Goal: Task Accomplishment & Management: Complete application form

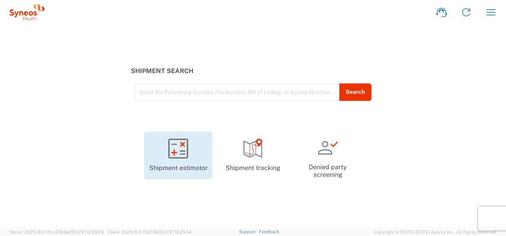
click at [186, 150] on icon at bounding box center [178, 149] width 20 height 20
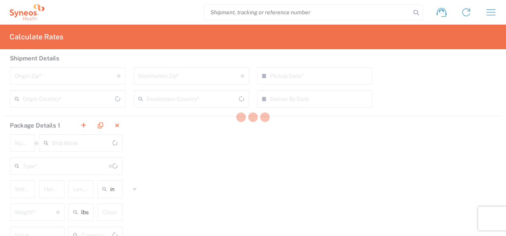
type input "US Dollar"
type input "[GEOGRAPHIC_DATA]"
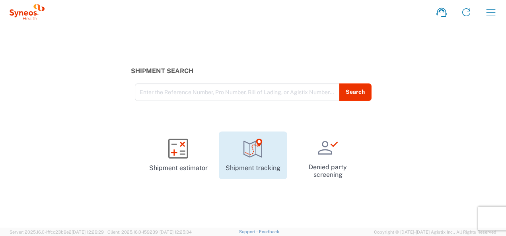
click at [255, 160] on link "Shipment tracking" at bounding box center [253, 156] width 68 height 48
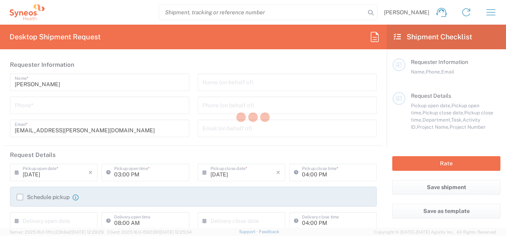
type input "4010"
type input "Morelos"
type input "[GEOGRAPHIC_DATA]"
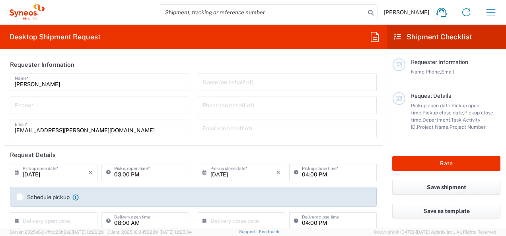
type input "INC Research Clin Svcs [GEOGRAPHIC_DATA]"
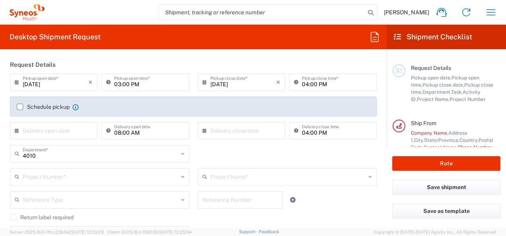
scroll to position [68, 0]
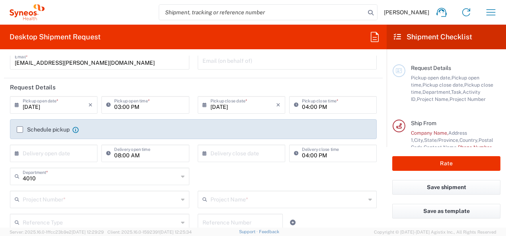
click at [19, 131] on label "Schedule pickup" at bounding box center [43, 130] width 53 height 6
click at [20, 130] on input "Schedule pickup" at bounding box center [20, 130] width 0 height 0
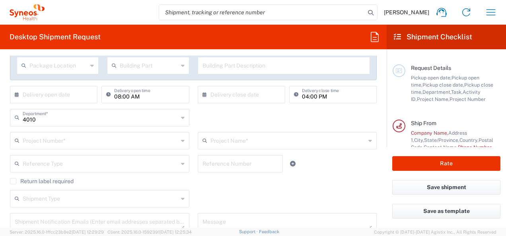
scroll to position [156, 0]
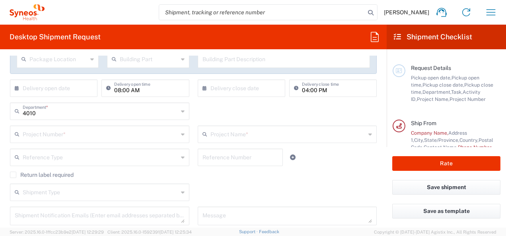
click at [181, 111] on icon at bounding box center [183, 111] width 4 height 13
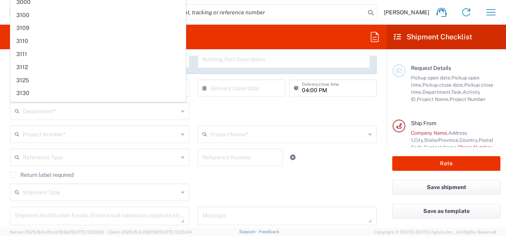
click at [181, 111] on icon at bounding box center [183, 111] width 4 height 13
click at [177, 111] on div "Department *" at bounding box center [99, 112] width 179 height 18
click at [212, 117] on div "Department * 4010 3000 3100 3109 3110 3111 3112 3125 3130 3135 3136 3150 3155 3…" at bounding box center [193, 114] width 375 height 23
type input "4010"
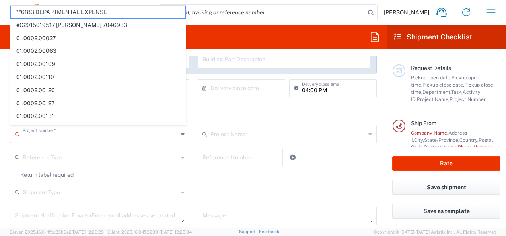
click at [123, 131] on input "text" at bounding box center [101, 134] width 156 height 14
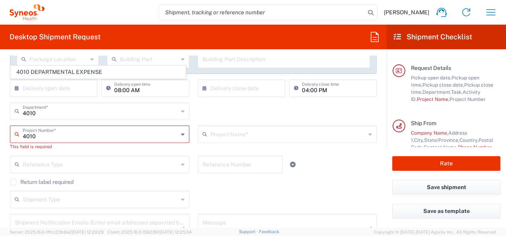
scroll to position [306, 0]
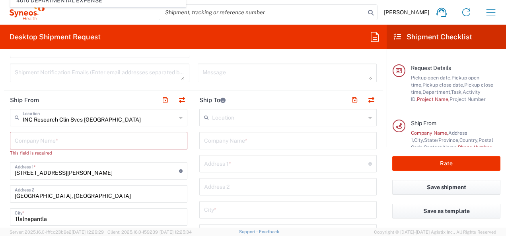
type input "4010"
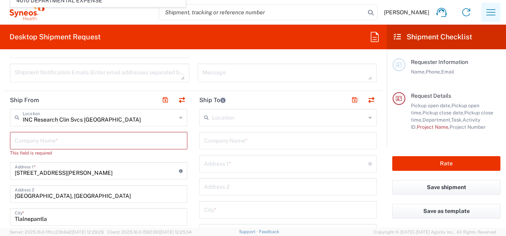
click at [496, 14] on icon "button" at bounding box center [491, 12] width 13 height 13
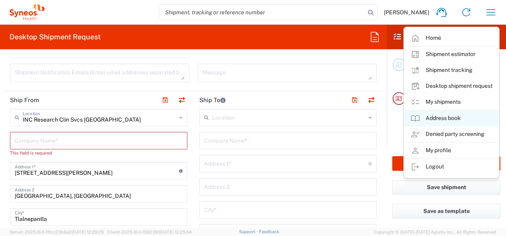
click at [449, 115] on link "Address book" at bounding box center [451, 119] width 95 height 16
